Goal: Information Seeking & Learning: Learn about a topic

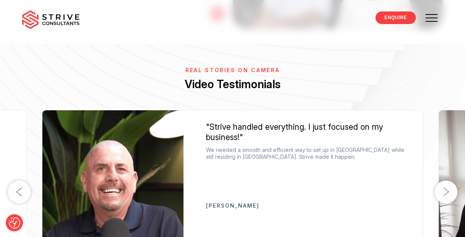
scroll to position [1220, 0]
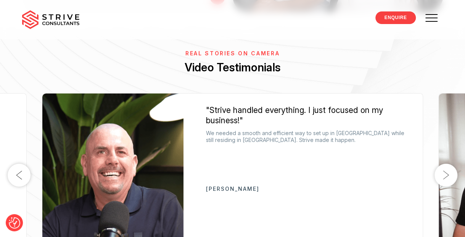
click at [446, 164] on button "Next" at bounding box center [445, 175] width 23 height 23
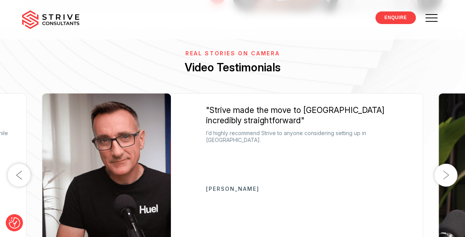
click at [444, 164] on button "Next" at bounding box center [445, 175] width 23 height 23
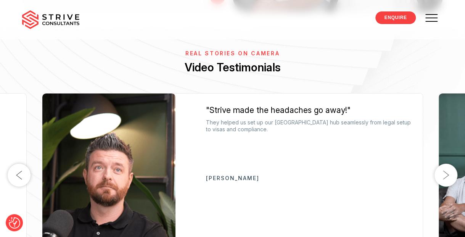
click at [444, 164] on button "Next" at bounding box center [445, 175] width 23 height 23
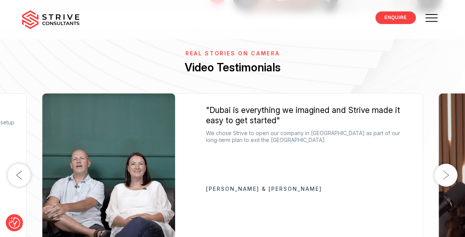
click at [444, 164] on button "Next" at bounding box center [445, 175] width 23 height 23
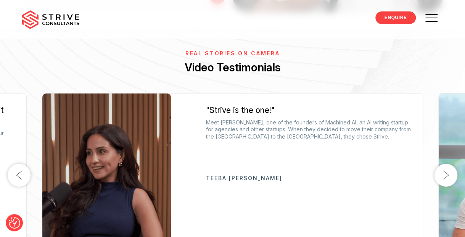
click at [444, 164] on button "Next" at bounding box center [445, 175] width 23 height 23
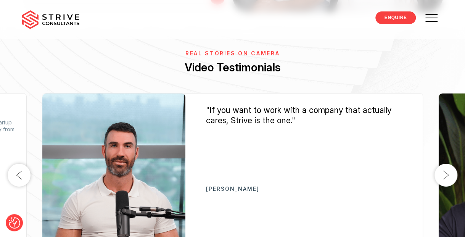
click at [443, 164] on button "Next" at bounding box center [445, 175] width 23 height 23
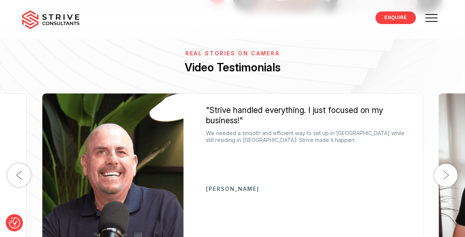
click at [443, 164] on button "Next" at bounding box center [445, 175] width 23 height 23
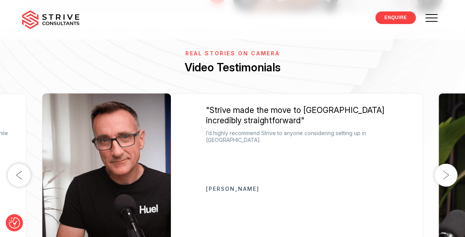
click at [443, 164] on button "Next" at bounding box center [445, 175] width 23 height 23
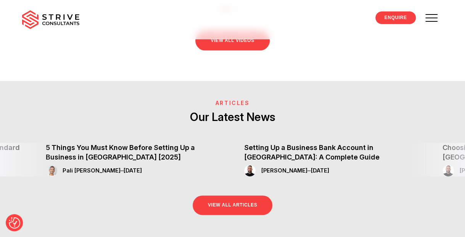
scroll to position [1791, 0]
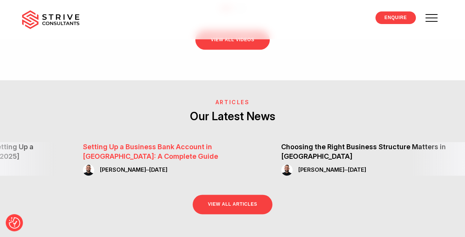
drag, startPoint x: 378, startPoint y: 106, endPoint x: 216, endPoint y: 87, distance: 162.3
click at [216, 142] on div "Setting Up a Business Bank Account in Dubai: A Complete Guide Raj Karwal – Sep …" at bounding box center [170, 158] width 175 height 33
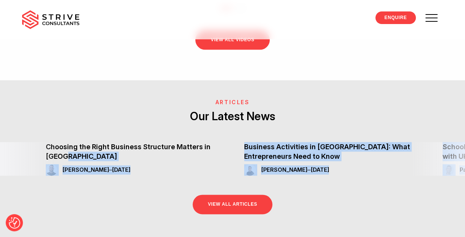
drag, startPoint x: 388, startPoint y: 98, endPoint x: 34, endPoint y: 122, distance: 354.5
click at [34, 122] on div "ARTICLES Our Latest News Business Activities in Dubai: What Entrepreneurs Need …" at bounding box center [232, 159] width 465 height 120
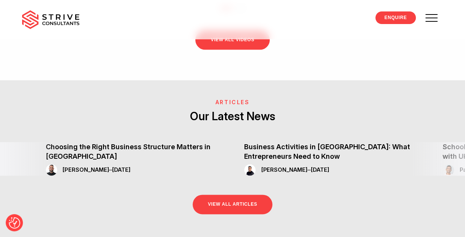
click at [334, 109] on h2 "Our Latest News" at bounding box center [232, 116] width 465 height 15
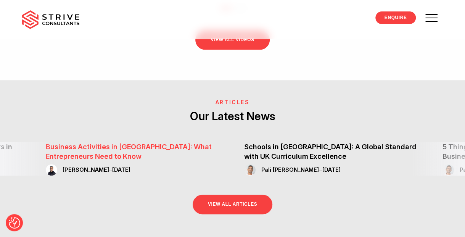
drag, startPoint x: 378, startPoint y: 101, endPoint x: 215, endPoint y: 106, distance: 163.2
click at [215, 142] on div "Business Activities in Dubai: What Entrepreneurs Need to Know Dipesh Virji – Se…" at bounding box center [133, 158] width 175 height 33
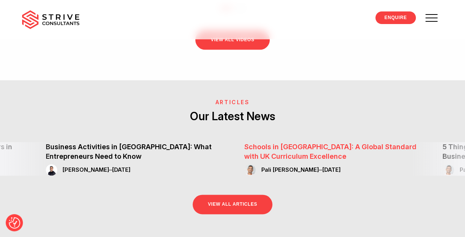
drag, startPoint x: 424, startPoint y: 83, endPoint x: 300, endPoint y: 99, distance: 124.9
click at [300, 142] on div "Business Activities in Dubai: What Entrepreneurs Need to Know Dipesh Virji – Se…" at bounding box center [232, 158] width 465 height 33
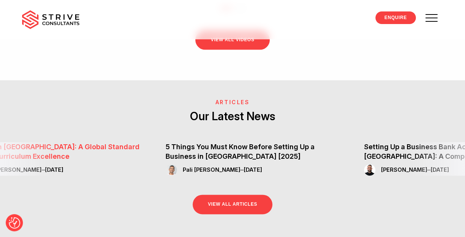
drag, startPoint x: 300, startPoint y: 99, endPoint x: 116, endPoint y: 99, distance: 184.5
click at [116, 142] on h3 "Schools in Dubai: A Global Standard with UK Curriculum Excellence" at bounding box center [54, 151] width 175 height 19
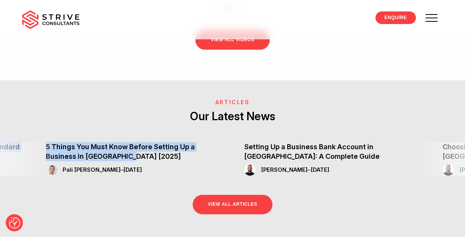
drag, startPoint x: 371, startPoint y: 95, endPoint x: 27, endPoint y: 109, distance: 343.7
click at [28, 142] on div "Business Activities in Dubai: What Entrepreneurs Need to Know Dipesh Virji – Se…" at bounding box center [232, 158] width 465 height 33
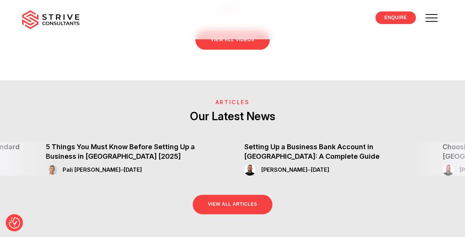
click at [130, 175] on div "VIEW ALL ARTICLES" at bounding box center [232, 197] width 465 height 44
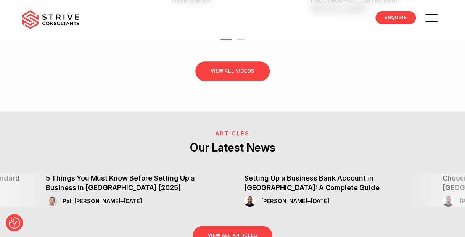
scroll to position [1753, 0]
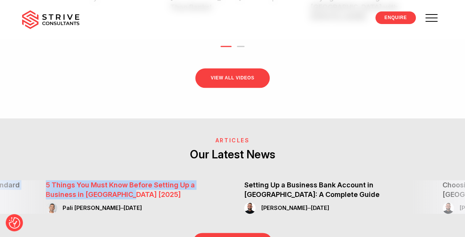
drag, startPoint x: 38, startPoint y: 121, endPoint x: 135, endPoint y: 135, distance: 97.4
click at [135, 180] on div "Business Activities in Dubai: What Entrepreneurs Need to Know Dipesh Virji – Se…" at bounding box center [232, 196] width 465 height 33
drag, startPoint x: 135, startPoint y: 135, endPoint x: 88, endPoint y: 129, distance: 46.5
copy div "Business Activities in Dubai: What Entrepreneurs Need to Know Dipesh Virji – Se…"
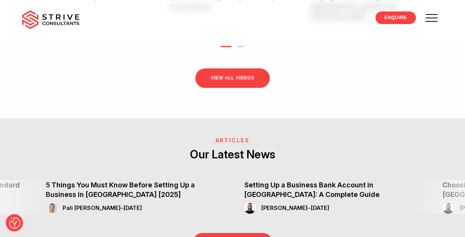
drag, startPoint x: 353, startPoint y: 166, endPoint x: 316, endPoint y: 168, distance: 37.0
click at [316, 213] on div "VIEW ALL ARTICLES" at bounding box center [232, 235] width 465 height 44
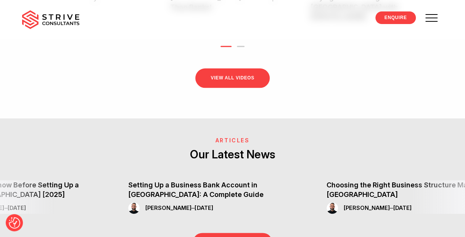
drag, startPoint x: 240, startPoint y: 122, endPoint x: 123, endPoint y: 130, distance: 117.7
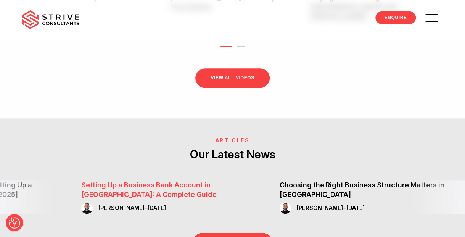
drag, startPoint x: 117, startPoint y: 137, endPoint x: 156, endPoint y: 137, distance: 38.9
click at [156, 180] on h3 "Setting Up a Business Bank Account in Dubai: A Complete Guide" at bounding box center [168, 189] width 175 height 19
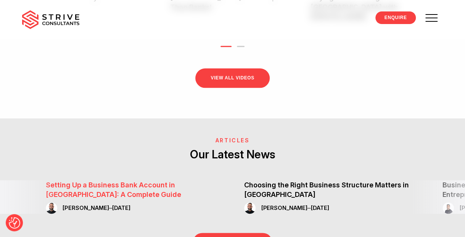
click at [88, 180] on link "Setting Up a Business Bank Account in Dubai: A Complete Guide" at bounding box center [113, 189] width 135 height 18
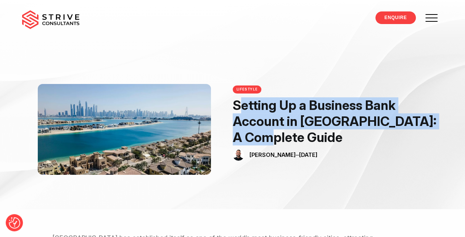
drag, startPoint x: 232, startPoint y: 106, endPoint x: 270, endPoint y: 135, distance: 47.3
click at [270, 135] on h1 "Setting Up a Business Bank Account in Dubai: A Complete Guide" at bounding box center [335, 121] width 207 height 48
drag, startPoint x: 270, startPoint y: 135, endPoint x: 249, endPoint y: 123, distance: 23.5
copy h1 "Setting Up a Business Bank Account in Dubai: A Complete Guide"
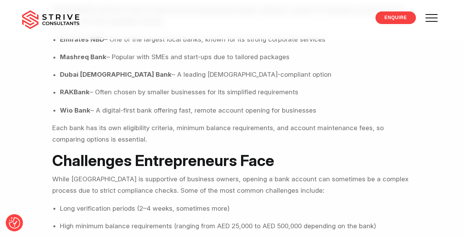
scroll to position [598, 0]
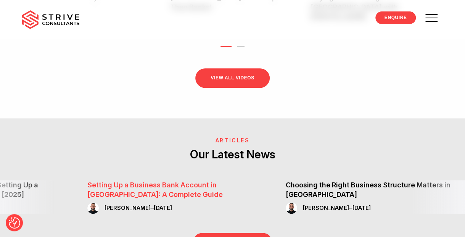
drag, startPoint x: 374, startPoint y: 132, endPoint x: 181, endPoint y: 144, distance: 192.5
click at [176, 180] on div "Setting Up a Business Bank Account in Dubai: A Complete Guide Raj Karwal – Sep …" at bounding box center [174, 196] width 175 height 33
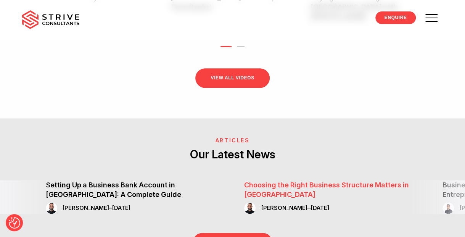
drag, startPoint x: 383, startPoint y: 156, endPoint x: 300, endPoint y: 152, distance: 83.5
click at [300, 152] on div "ARTICLES Our Latest News Business Activities in Dubai: What Entrepreneurs Need …" at bounding box center [232, 197] width 465 height 120
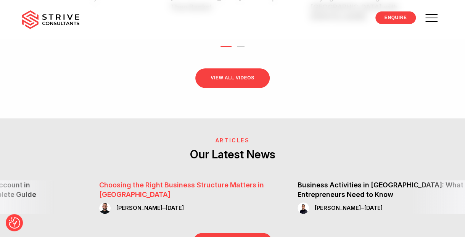
drag, startPoint x: 300, startPoint y: 152, endPoint x: 211, endPoint y: 129, distance: 91.8
click at [203, 180] on h3 "Choosing the Right Business Structure Matters in [GEOGRAPHIC_DATA]" at bounding box center [186, 189] width 175 height 19
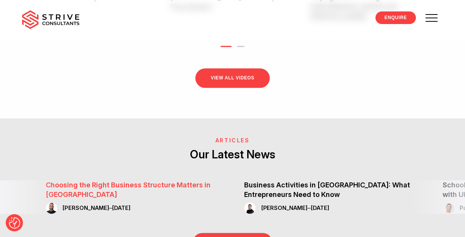
click at [182, 180] on link "Choosing the Right Business Structure Matters in [GEOGRAPHIC_DATA]" at bounding box center [128, 189] width 165 height 18
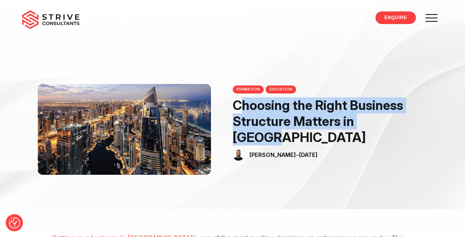
drag, startPoint x: 234, startPoint y: 106, endPoint x: 412, endPoint y: 125, distance: 179.8
click at [412, 125] on h1 "Choosing the Right Business Structure Matters in [GEOGRAPHIC_DATA]" at bounding box center [335, 121] width 207 height 48
drag, startPoint x: 412, startPoint y: 125, endPoint x: 401, endPoint y: 123, distance: 11.5
copy h1 "Choosing the Right Business Structure Matters in [GEOGRAPHIC_DATA]"
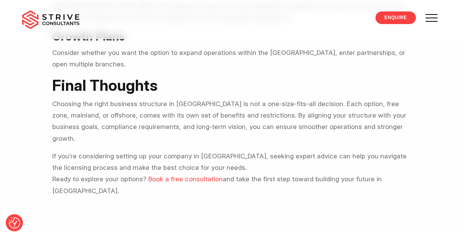
scroll to position [972, 0]
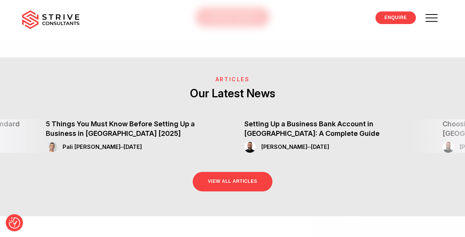
scroll to position [1782, 0]
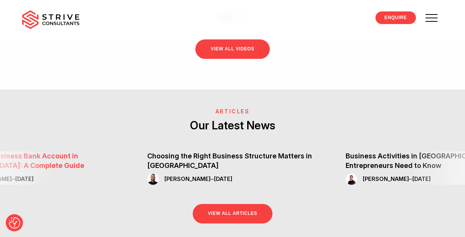
drag, startPoint x: 402, startPoint y: 105, endPoint x: 107, endPoint y: 117, distance: 294.9
click at [107, 151] on div "Setting Up a Business Bank Account in Dubai: A Complete Guide Raj Karwal – Sep …" at bounding box center [36, 167] width 175 height 33
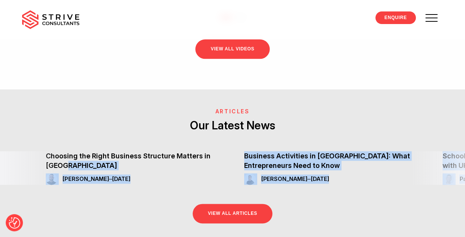
drag, startPoint x: 394, startPoint y: 109, endPoint x: 222, endPoint y: 130, distance: 173.1
click at [222, 130] on div "ARTICLES Our Latest News Business Activities in Dubai: What Entrepreneurs Need …" at bounding box center [232, 168] width 465 height 120
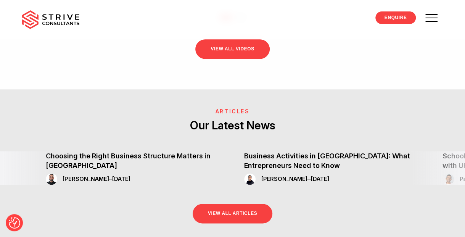
click at [376, 184] on div "VIEW ALL ARTICLES" at bounding box center [232, 206] width 465 height 44
drag, startPoint x: 380, startPoint y: 154, endPoint x: 273, endPoint y: 149, distance: 106.5
click at [268, 184] on div "VIEW ALL ARTICLES" at bounding box center [232, 206] width 465 height 44
drag, startPoint x: 397, startPoint y: 105, endPoint x: 216, endPoint y: 129, distance: 182.3
click at [210, 128] on div "ARTICLES Our Latest News Business Activities in Dubai: What Entrepreneurs Need …" at bounding box center [232, 168] width 465 height 120
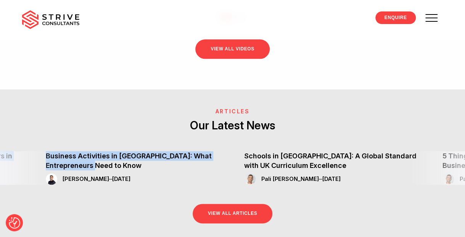
drag, startPoint x: 317, startPoint y: 108, endPoint x: 6, endPoint y: 115, distance: 311.1
click at [6, 151] on div "Business Activities in Dubai: What Entrepreneurs Need to Know Dipesh Virji – Se…" at bounding box center [232, 167] width 465 height 33
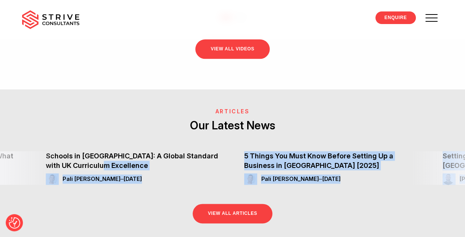
drag, startPoint x: 381, startPoint y: 96, endPoint x: 147, endPoint y: 130, distance: 236.1
click at [147, 130] on div "ARTICLES Our Latest News Business Activities in Dubai: What Entrepreneurs Need …" at bounding box center [232, 168] width 465 height 120
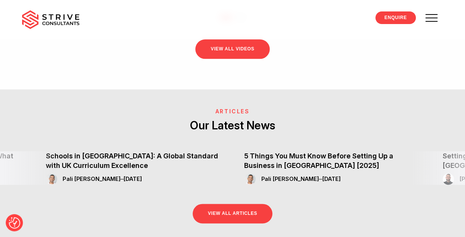
click at [370, 184] on div "VIEW ALL ARTICLES" at bounding box center [232, 206] width 465 height 44
drag, startPoint x: 373, startPoint y: 115, endPoint x: 177, endPoint y: 138, distance: 197.1
click at [177, 138] on div "ARTICLES Our Latest News Business Activities in Dubai: What Entrepreneurs Need …" at bounding box center [232, 168] width 465 height 120
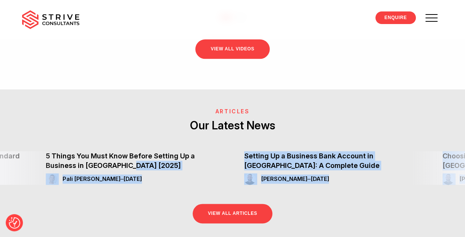
drag, startPoint x: 380, startPoint y: 101, endPoint x: 67, endPoint y: 140, distance: 316.1
click at [67, 140] on div "ARTICLES Our Latest News Business Activities in Dubai: What Entrepreneurs Need …" at bounding box center [232, 168] width 465 height 120
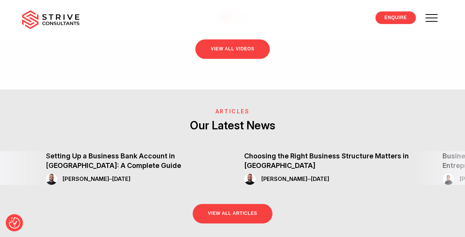
drag, startPoint x: 314, startPoint y: 93, endPoint x: -4, endPoint y: 115, distance: 318.7
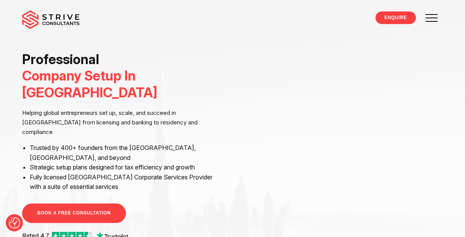
scroll to position [0, 0]
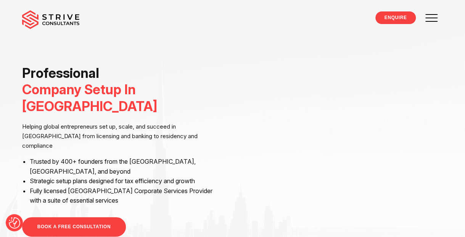
click at [448, 201] on div "Professional Company Setup In Dubai Helping global entrepreneurs set up, scale,…" at bounding box center [232, 160] width 432 height 191
